Goal: Navigation & Orientation: Understand site structure

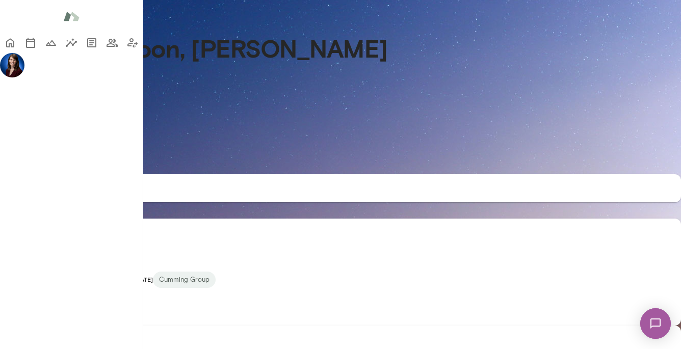
scroll to position [197, 0]
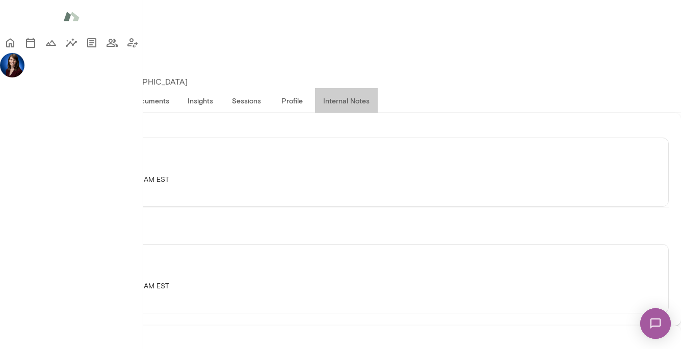
click at [378, 88] on button "Internal Notes" at bounding box center [346, 100] width 63 height 24
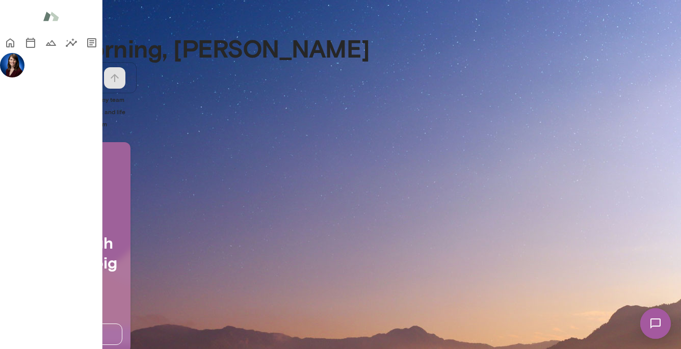
click at [15, 77] on img at bounding box center [12, 65] width 24 height 24
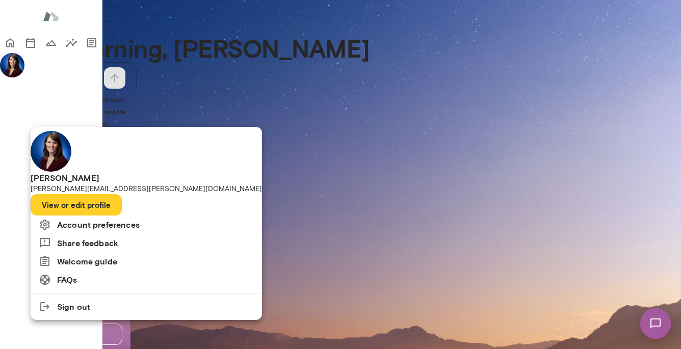
click at [20, 72] on div at bounding box center [340, 174] width 681 height 349
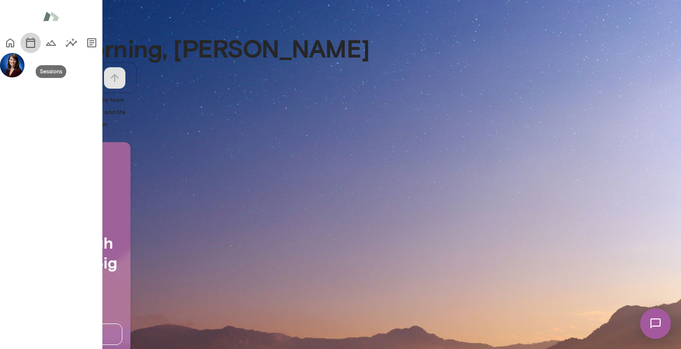
click at [24, 49] on icon "Sessions" at bounding box center [30, 43] width 12 height 12
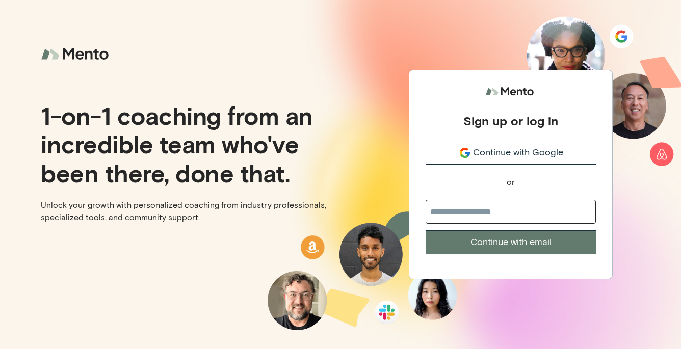
click at [482, 214] on input "email" at bounding box center [511, 212] width 170 height 24
type input "**********"
click at [426, 230] on button "Continue with email" at bounding box center [511, 242] width 170 height 24
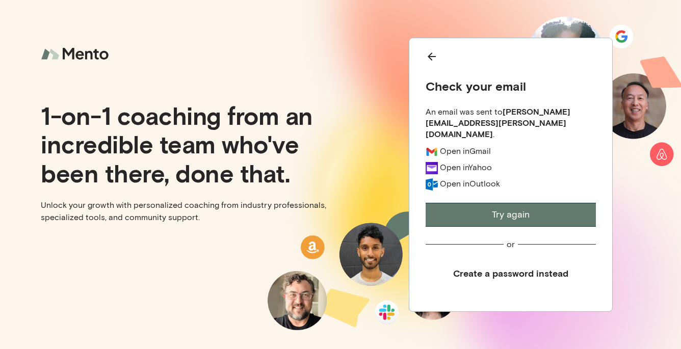
click at [497, 204] on button "Try again" at bounding box center [511, 215] width 170 height 24
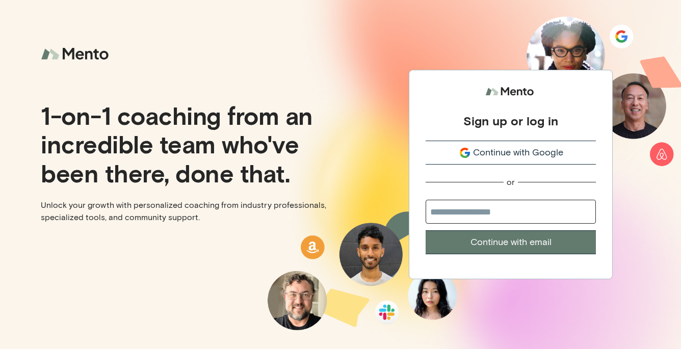
click at [499, 156] on span "Continue with Google" at bounding box center [518, 153] width 90 height 14
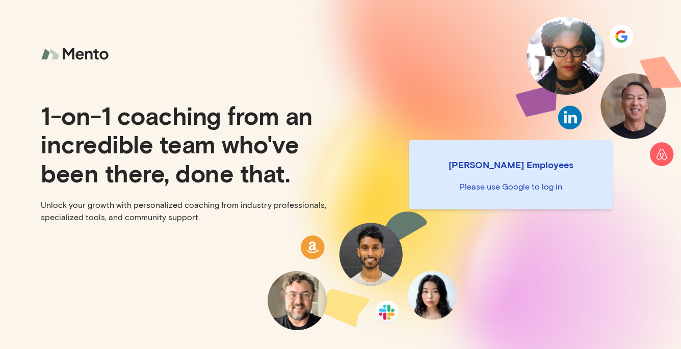
click at [518, 189] on p "Please use Google to log in" at bounding box center [511, 187] width 188 height 12
click at [513, 149] on div "Mento Employees Please use Google to log in" at bounding box center [511, 174] width 204 height 69
click at [509, 167] on p "Mento Employees" at bounding box center [511, 164] width 188 height 14
click at [439, 191] on p "Please use Google to log in" at bounding box center [511, 187] width 188 height 12
click at [524, 197] on div "Mento Employees Please use Google to log in" at bounding box center [511, 174] width 204 height 69
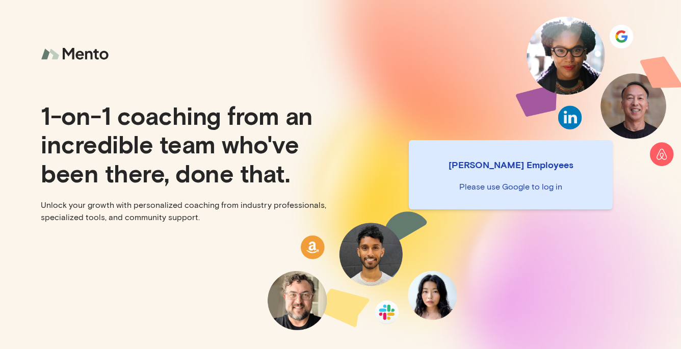
click at [522, 184] on p "Please use Google to log in" at bounding box center [511, 187] width 188 height 12
click at [540, 126] on div "Mento Employees Please use Google to log in" at bounding box center [510, 174] width 340 height 349
click at [570, 116] on div "Mento Employees Please use Google to log in" at bounding box center [510, 174] width 340 height 349
click at [316, 171] on p "1-on-1 coaching from an incredible team who've been there, done that." at bounding box center [186, 144] width 291 height 86
click at [537, 169] on p "Mento Employees" at bounding box center [511, 164] width 188 height 14
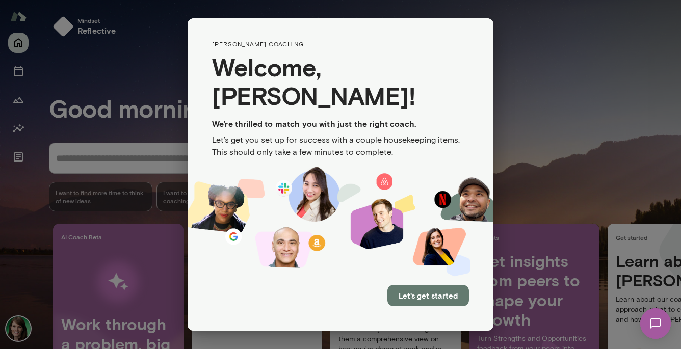
click at [115, 61] on div "[PERSON_NAME] coaching Welcome, [PERSON_NAME] ! We’re thrilled to match you wit…" at bounding box center [340, 174] width 681 height 349
click at [538, 185] on div "[PERSON_NAME] coaching Welcome, [PERSON_NAME] ! We’re thrilled to match you wit…" at bounding box center [340, 174] width 681 height 349
click at [24, 331] on div "[PERSON_NAME] coaching Welcome, [PERSON_NAME] ! We’re thrilled to match you wit…" at bounding box center [340, 174] width 681 height 349
click at [16, 333] on div "[PERSON_NAME] coaching Welcome, [PERSON_NAME] ! We’re thrilled to match you wit…" at bounding box center [340, 174] width 681 height 349
click at [194, 234] on img at bounding box center [341, 222] width 306 height 111
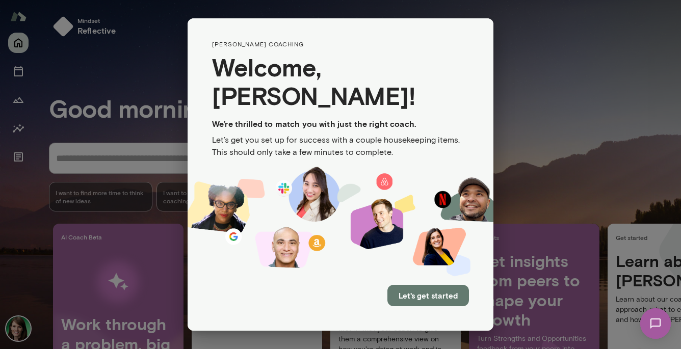
click at [398, 285] on button "Let's get started" at bounding box center [428, 295] width 82 height 21
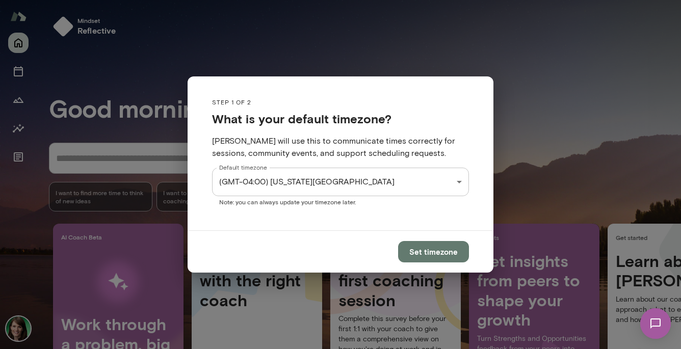
click at [421, 251] on button "Set timezone" at bounding box center [433, 251] width 71 height 21
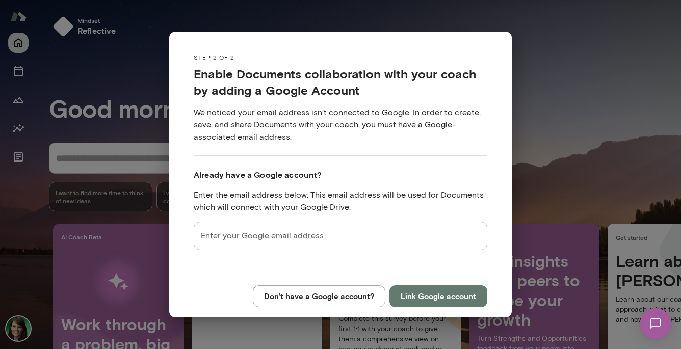
click at [670, 88] on div "Step 2 of 2 Enable Documents collaboration with your coach by adding a Google A…" at bounding box center [340, 174] width 681 height 349
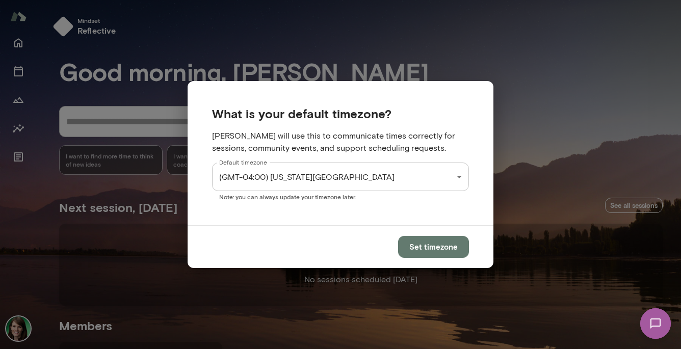
click at [427, 249] on button "Set timezone" at bounding box center [433, 246] width 71 height 21
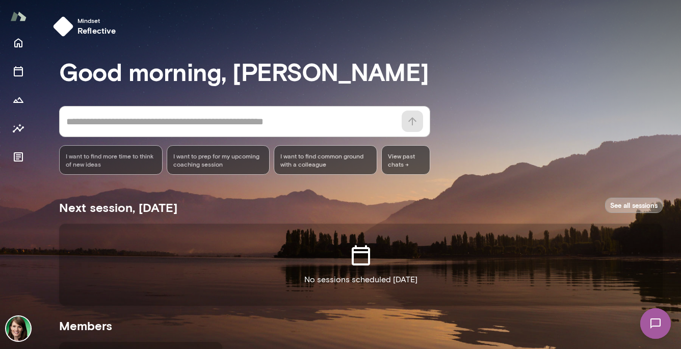
click at [631, 204] on link "See all sessions" at bounding box center [634, 206] width 58 height 16
click at [468, 94] on div "Good morning, [PERSON_NAME] * ​ ​ I want to find more time to think of new idea…" at bounding box center [365, 297] width 612 height 481
click at [17, 331] on img at bounding box center [18, 328] width 24 height 24
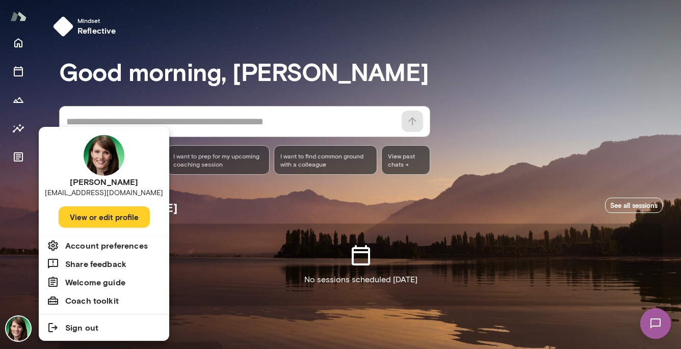
click at [114, 217] on button "View or edit profile" at bounding box center [104, 216] width 91 height 21
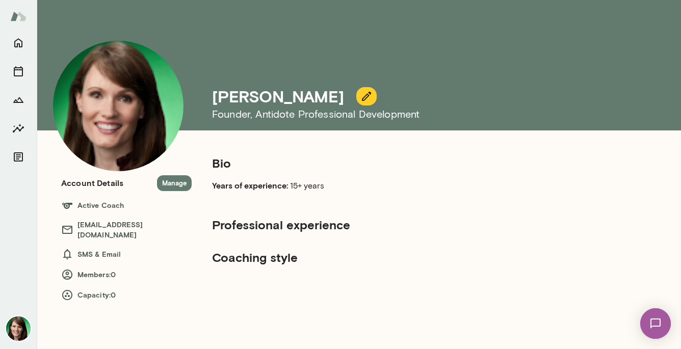
click at [104, 248] on h6 "SMS & Email" at bounding box center [126, 254] width 130 height 12
click at [19, 48] on icon "Home" at bounding box center [18, 43] width 12 height 12
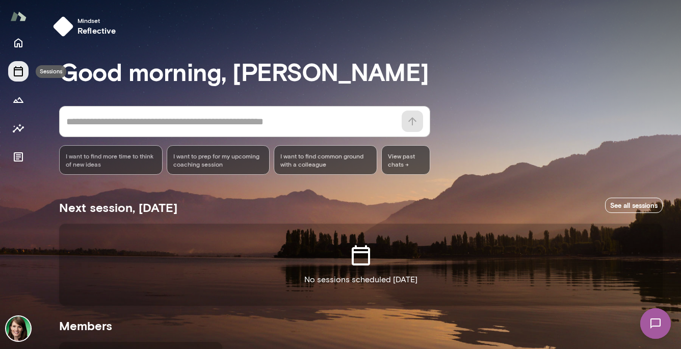
click at [17, 72] on icon "Sessions" at bounding box center [18, 71] width 12 height 12
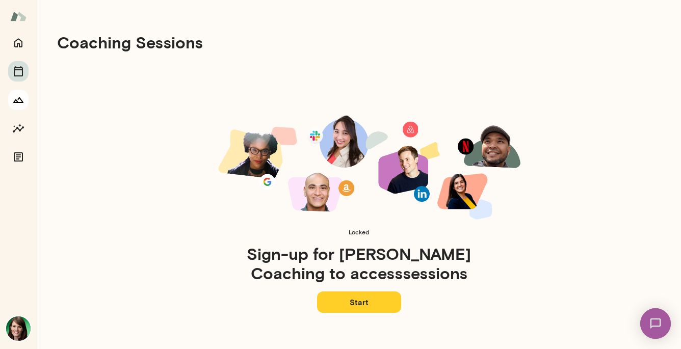
click at [19, 106] on button "Growth Plan" at bounding box center [18, 100] width 20 height 20
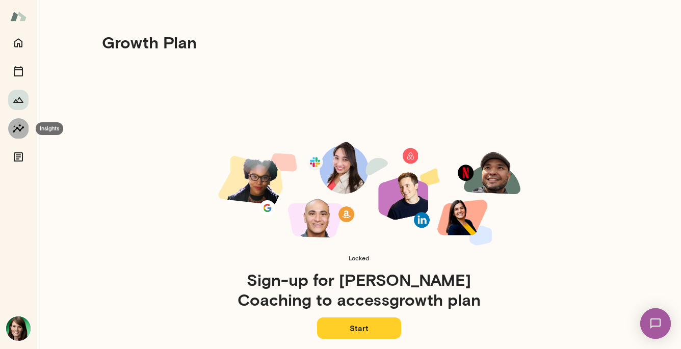
click at [21, 131] on icon "Insights" at bounding box center [18, 128] width 12 height 12
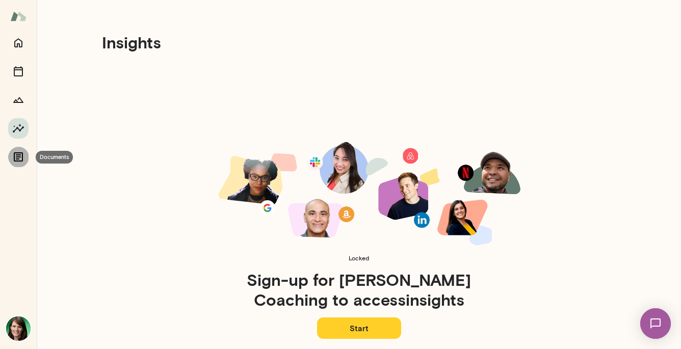
click at [18, 155] on icon "Documents" at bounding box center [18, 156] width 9 height 9
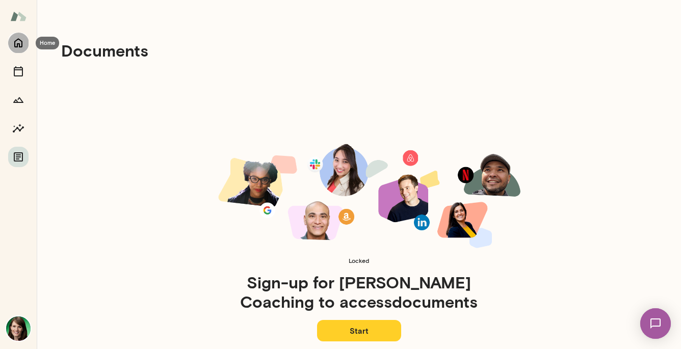
click at [20, 37] on icon "Home" at bounding box center [18, 43] width 12 height 12
